Goal: Task Accomplishment & Management: Manage account settings

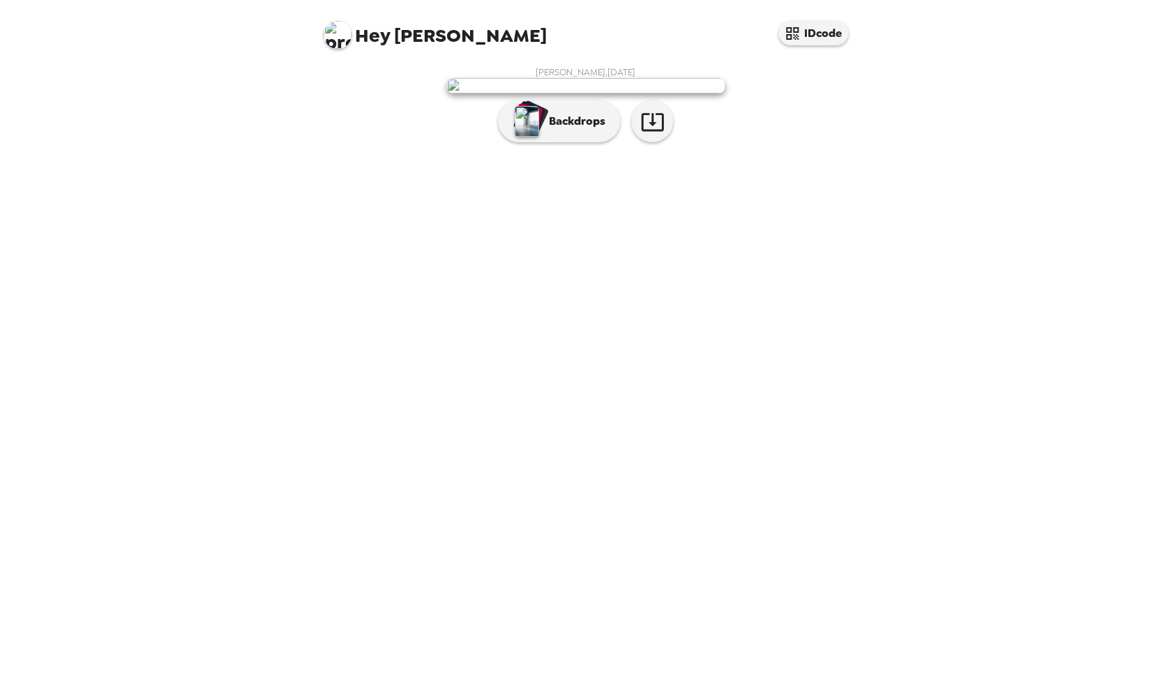
click at [343, 33] on img at bounding box center [337, 35] width 28 height 28
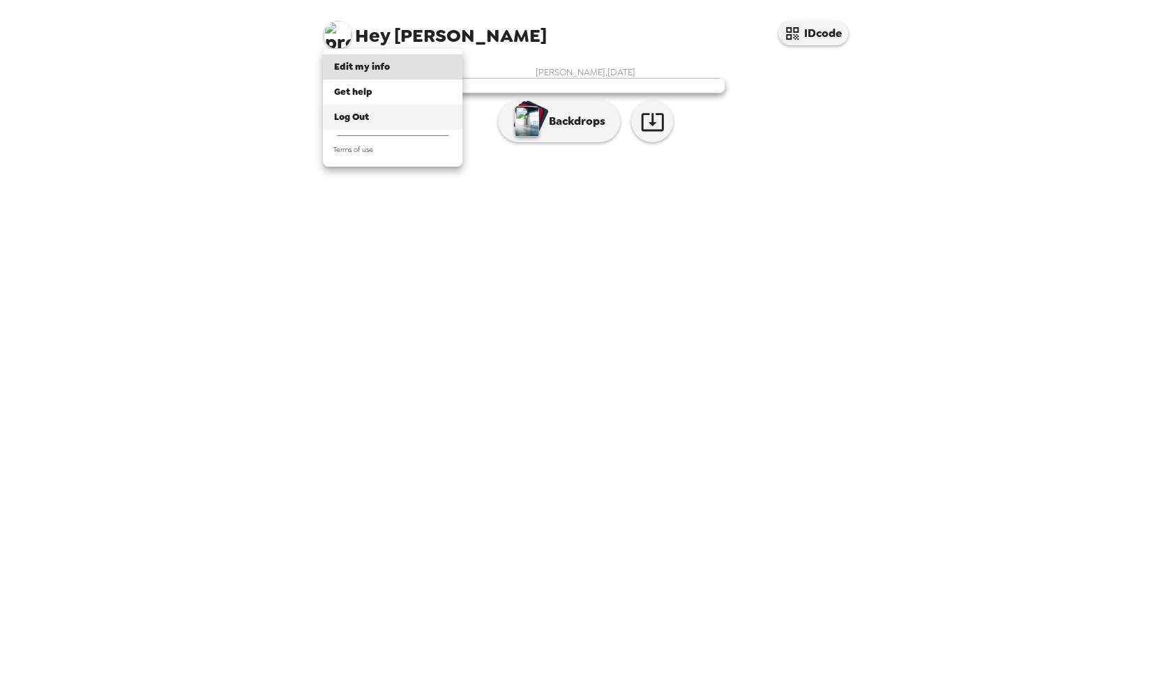
click at [380, 119] on div "Log Out" at bounding box center [392, 117] width 117 height 14
